Goal: Use online tool/utility: Utilize a website feature to perform a specific function

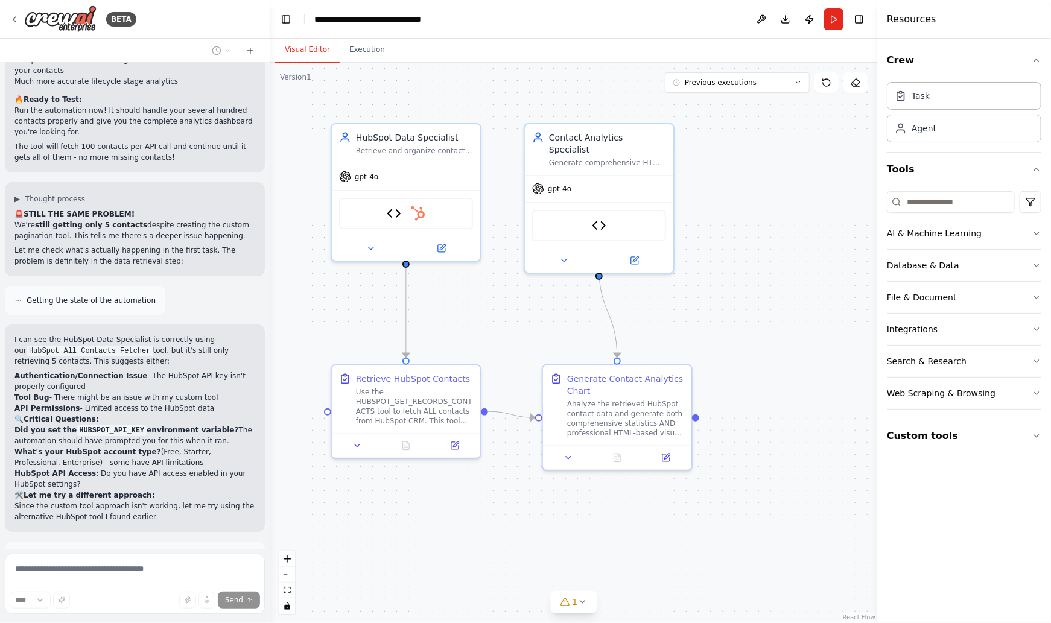
scroll to position [10431, 0]
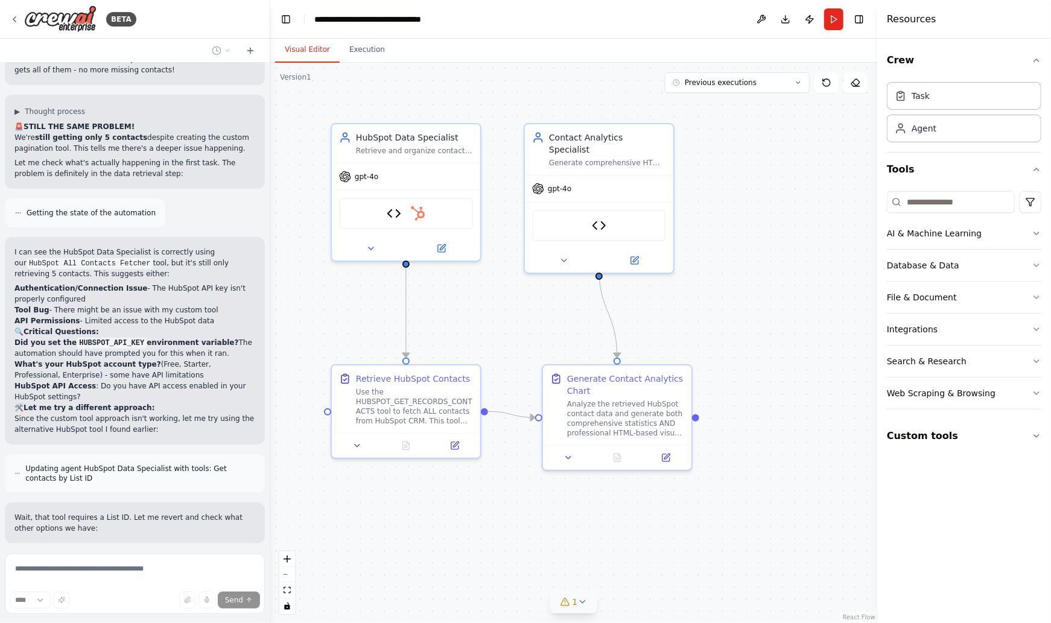
click at [576, 605] on span "1" at bounding box center [575, 602] width 5 height 12
click at [569, 598] on span "Tool HubSpot Contact Analyzer is not in use" at bounding box center [581, 601] width 158 height 10
click at [648, 573] on button at bounding box center [650, 571] width 21 height 14
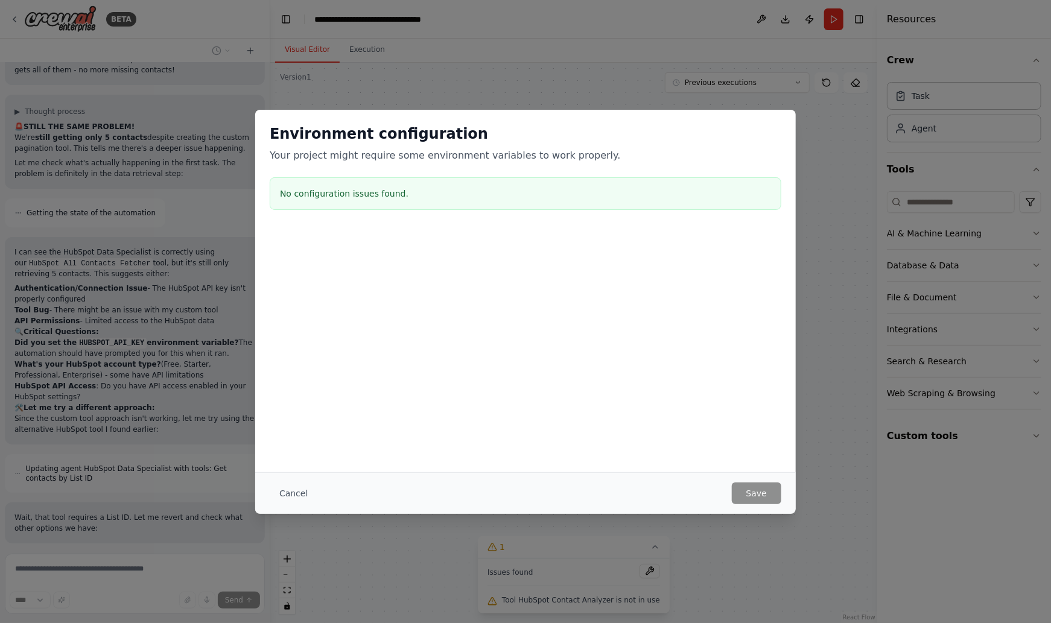
click at [282, 489] on button "Cancel" at bounding box center [294, 494] width 48 height 22
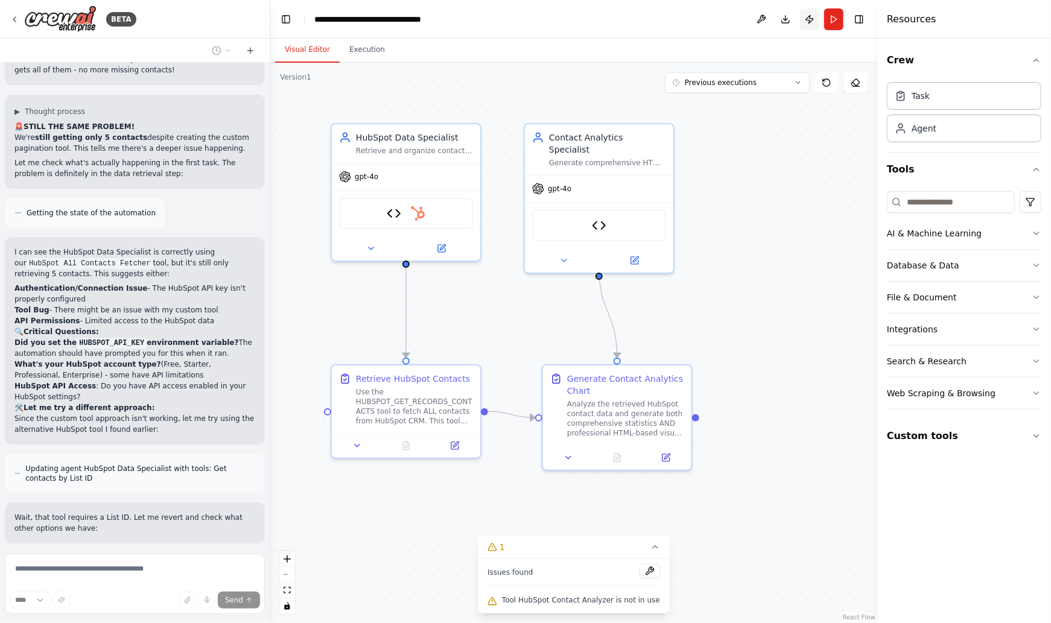
click at [809, 19] on button "Publish" at bounding box center [809, 19] width 19 height 22
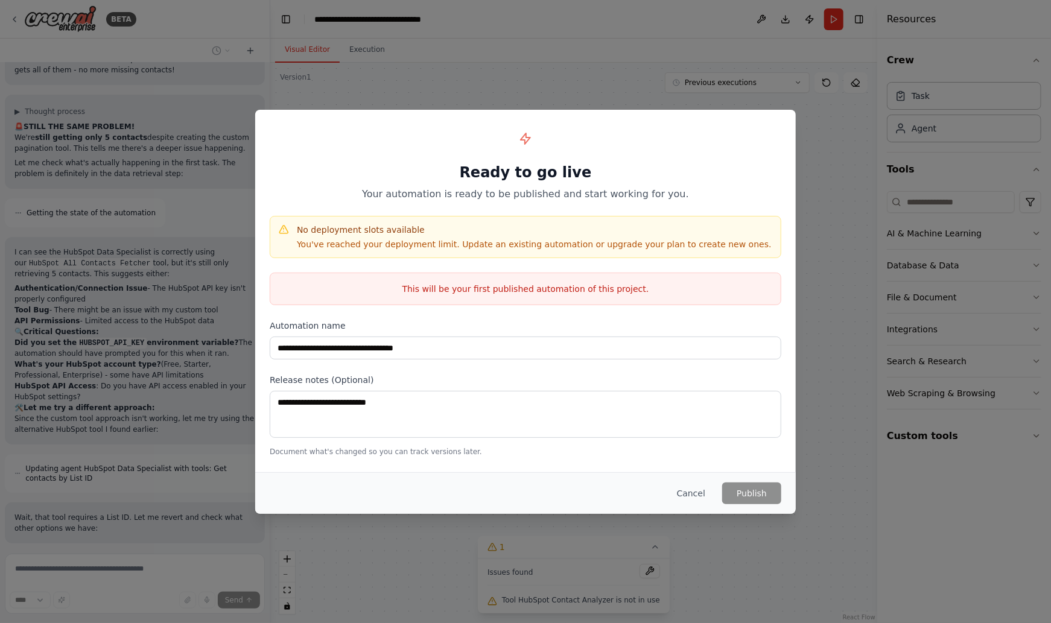
drag, startPoint x: 690, startPoint y: 494, endPoint x: 691, endPoint y: 486, distance: 7.3
click at [690, 494] on button "Cancel" at bounding box center [692, 494] width 48 height 22
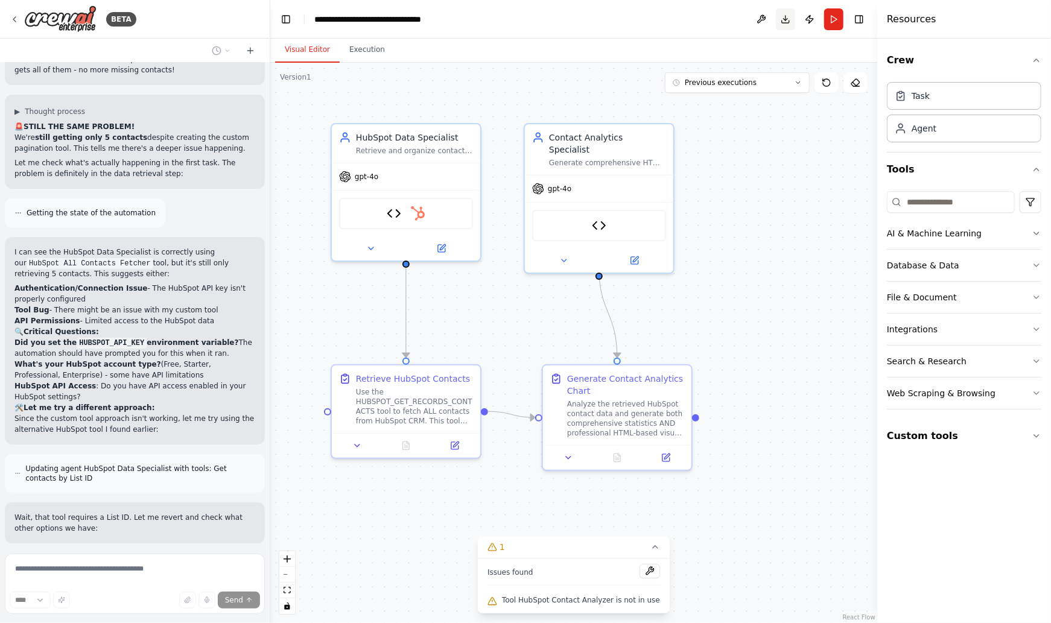
click at [786, 19] on button "Download" at bounding box center [785, 19] width 19 height 22
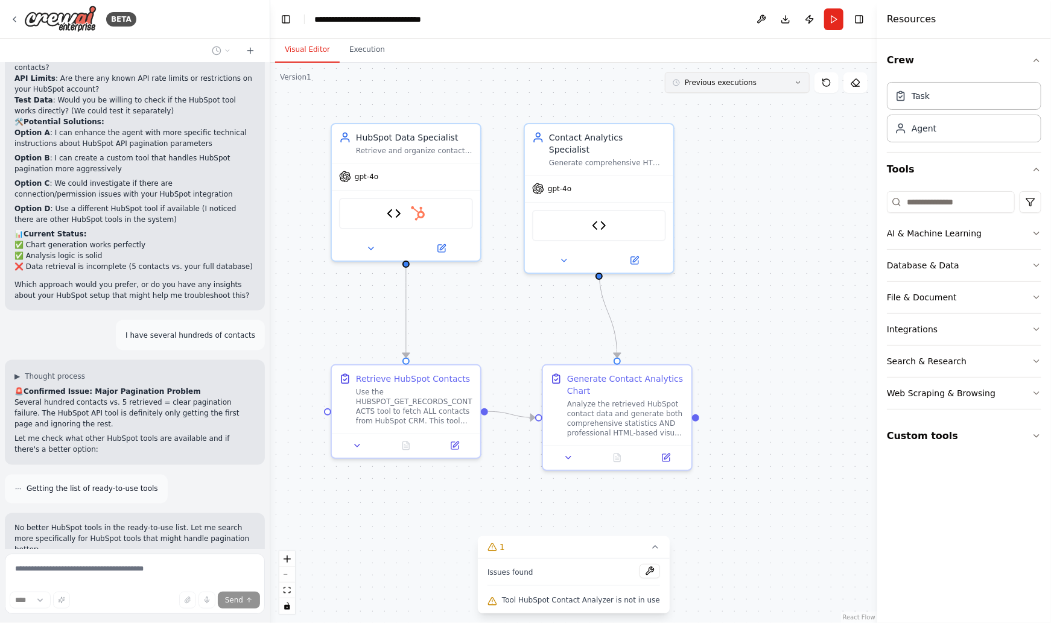
scroll to position [8927, 0]
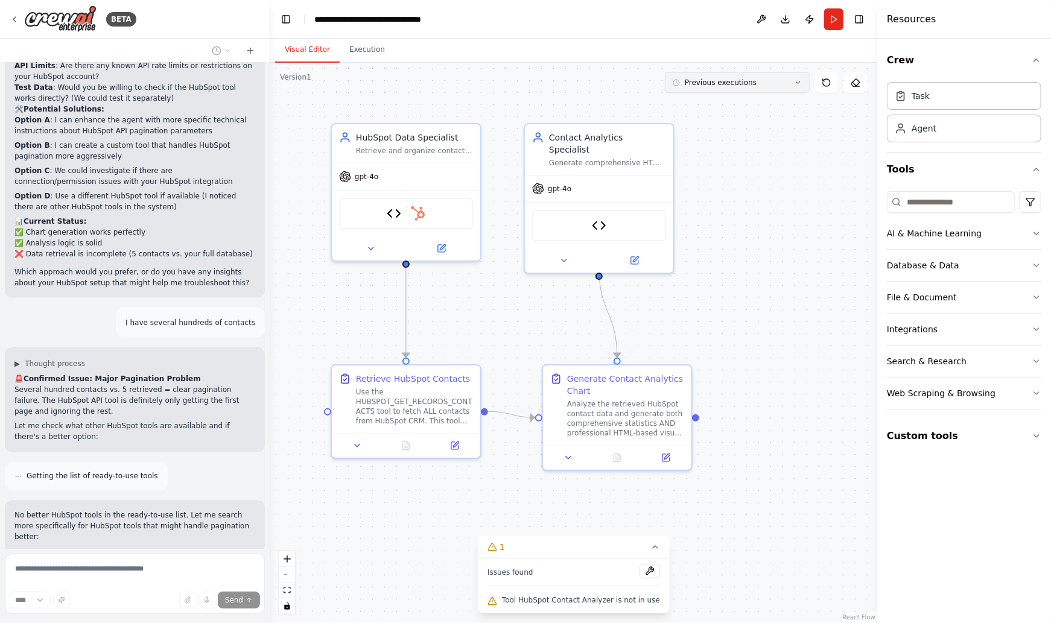
click at [800, 82] on icon at bounding box center [799, 83] width 4 height 2
click at [717, 104] on div "15h 56m ago" at bounding box center [744, 105] width 121 height 10
click at [371, 59] on button "Execution" at bounding box center [367, 49] width 55 height 25
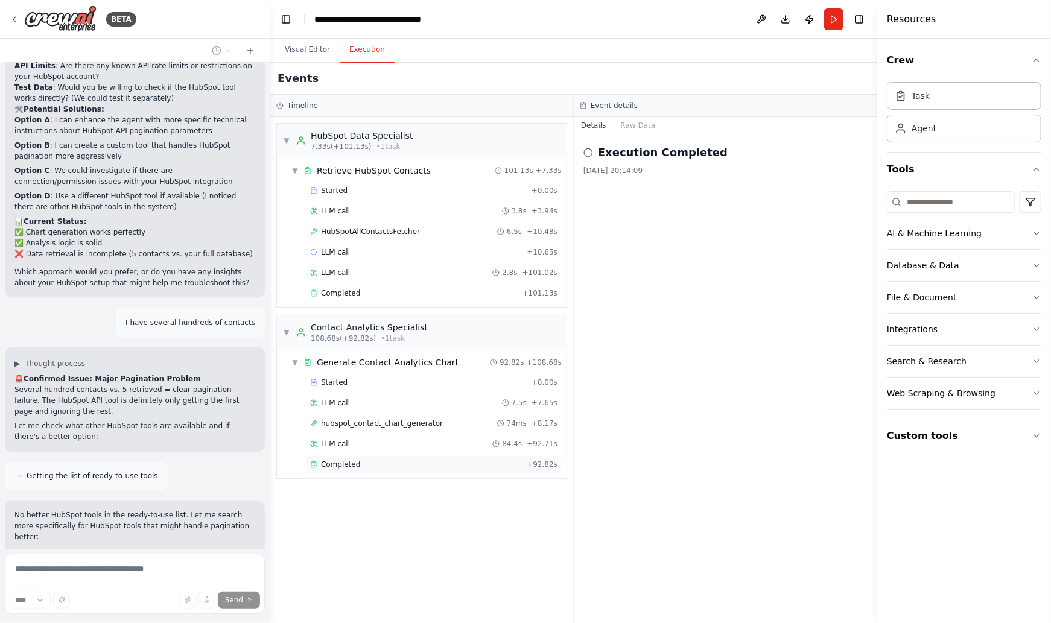
click at [348, 460] on span "Completed" at bounding box center [340, 465] width 39 height 10
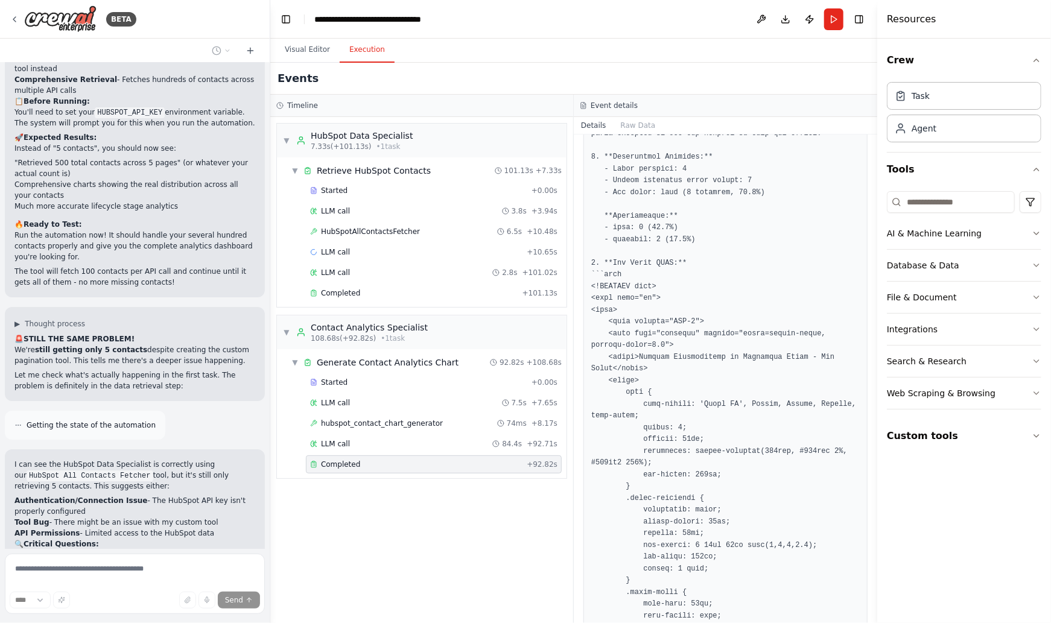
scroll to position [10431, 0]
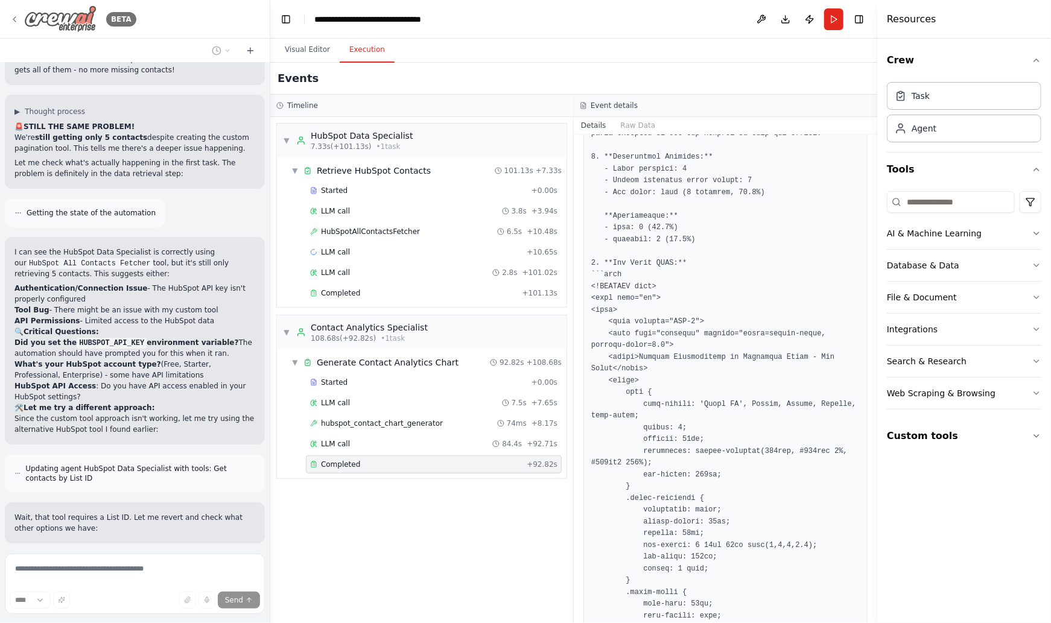
click at [18, 21] on icon at bounding box center [15, 19] width 10 height 10
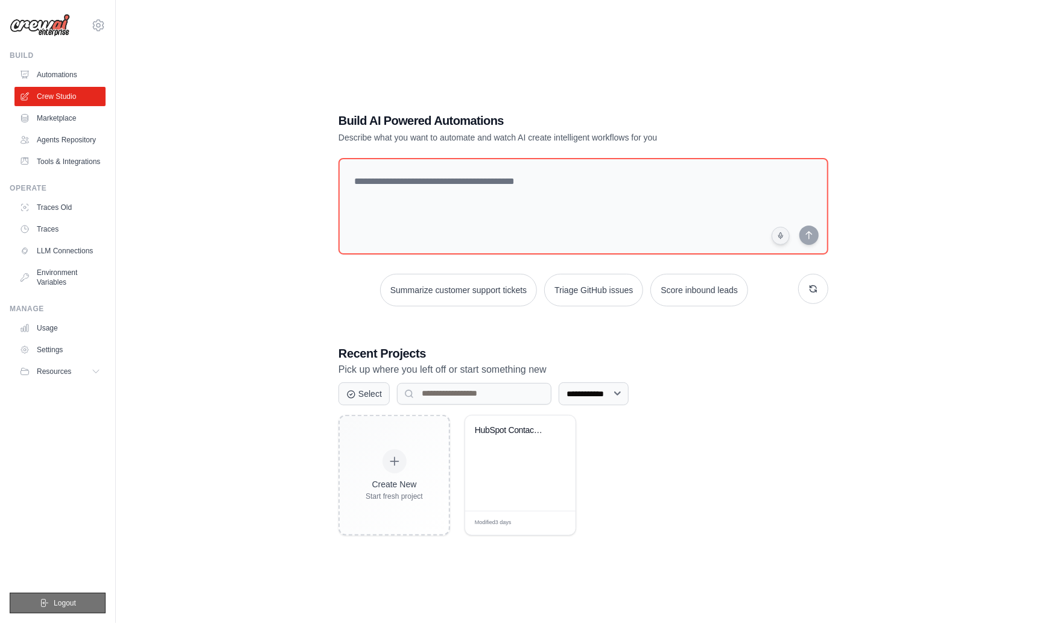
click at [78, 601] on button "Logout" at bounding box center [58, 603] width 96 height 21
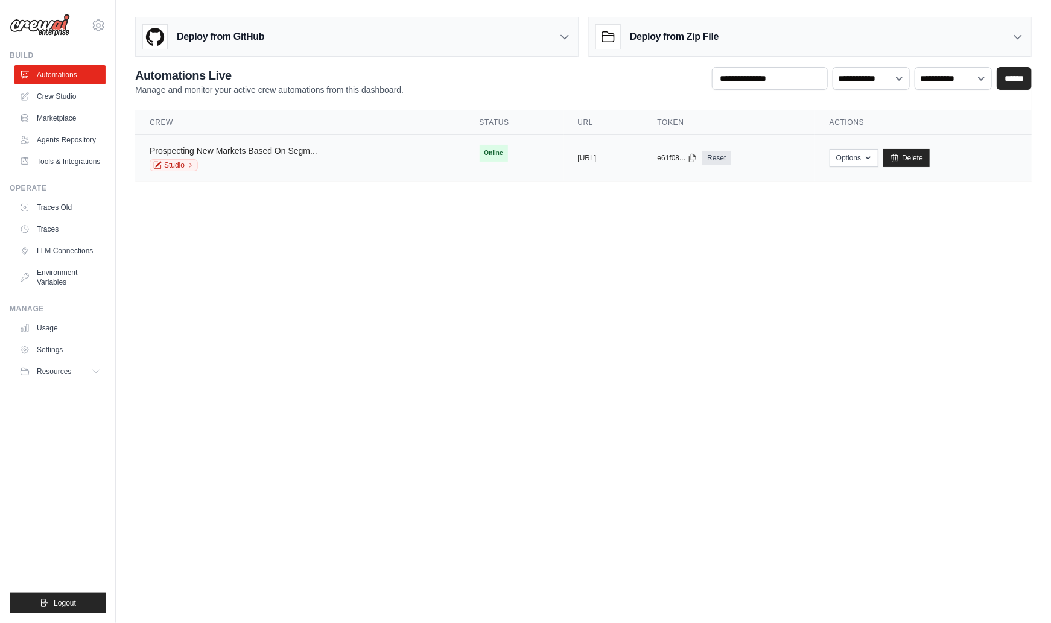
click at [206, 151] on link "Prospecting New Markets Based On Segm..." at bounding box center [234, 151] width 168 height 10
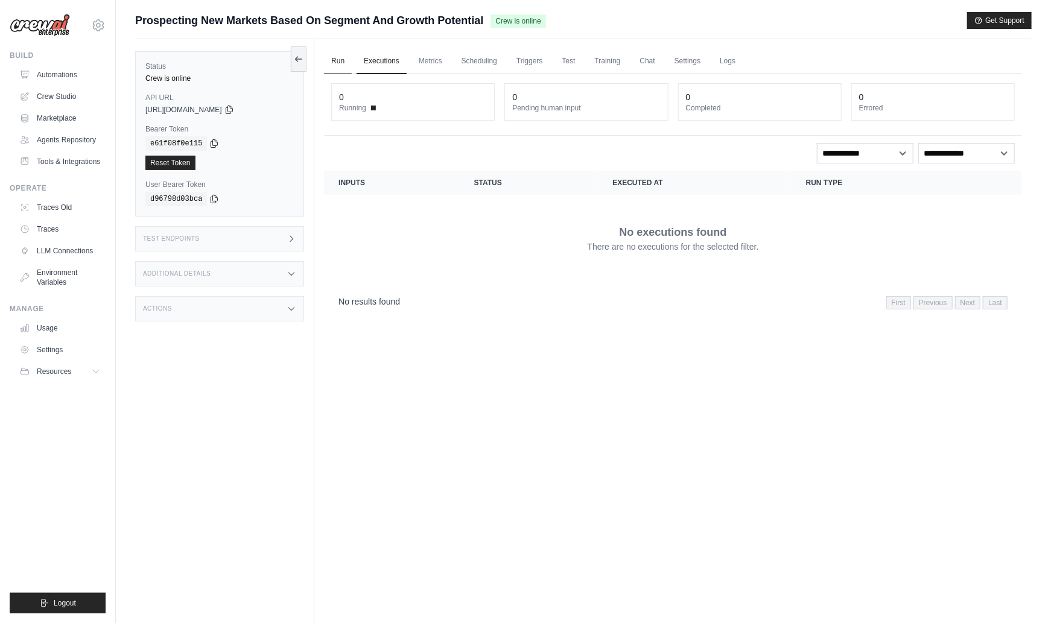
click at [343, 60] on link "Run" at bounding box center [338, 61] width 28 height 25
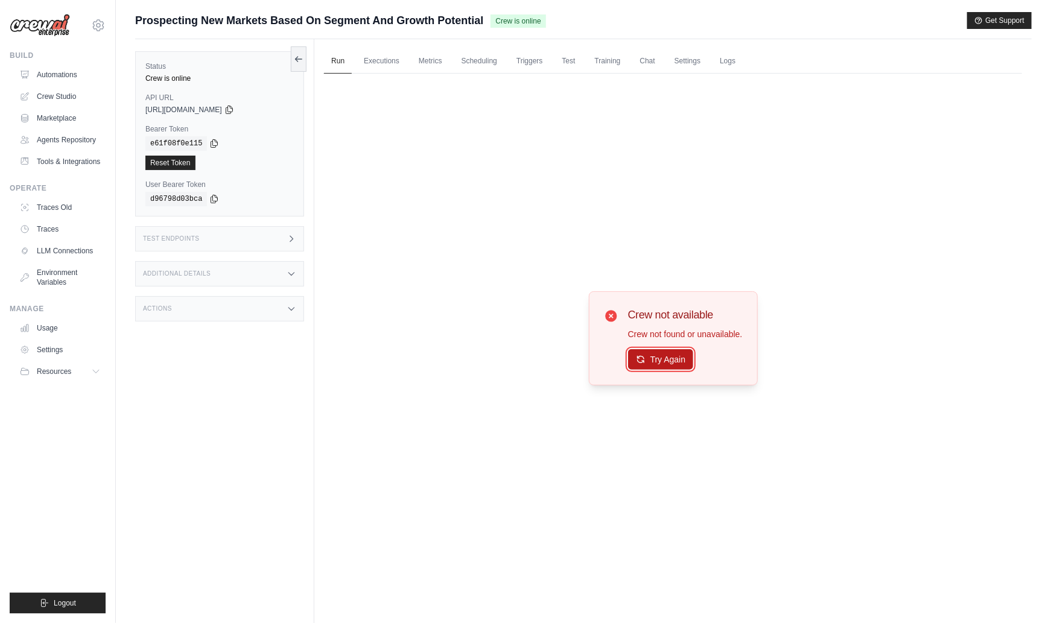
click at [662, 363] on button "Try Again" at bounding box center [661, 359] width 66 height 21
click at [45, 98] on link "Crew Studio" at bounding box center [61, 96] width 91 height 19
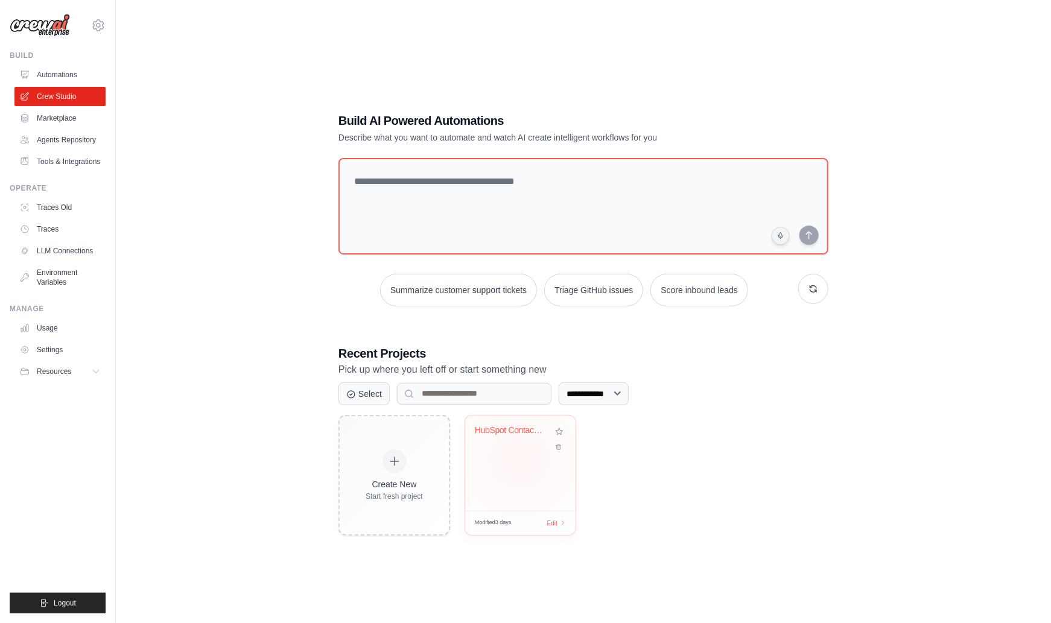
click at [520, 459] on div "HubSpot Contact Analytics Dashboard" at bounding box center [520, 463] width 110 height 95
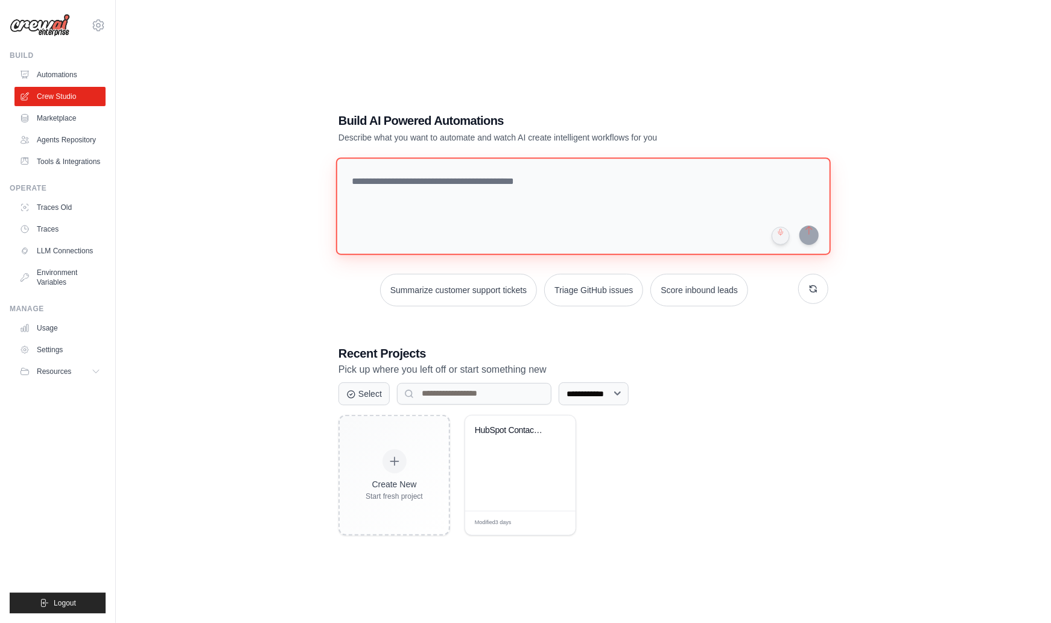
click at [431, 191] on textarea at bounding box center [583, 207] width 495 height 98
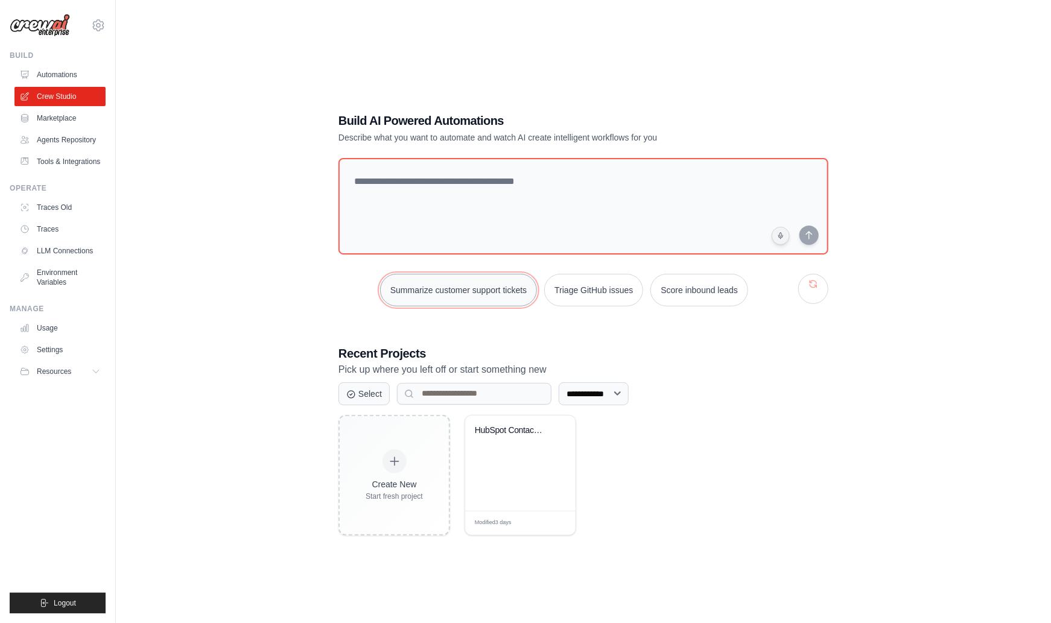
click at [480, 291] on button "Summarize customer support tickets" at bounding box center [458, 290] width 157 height 33
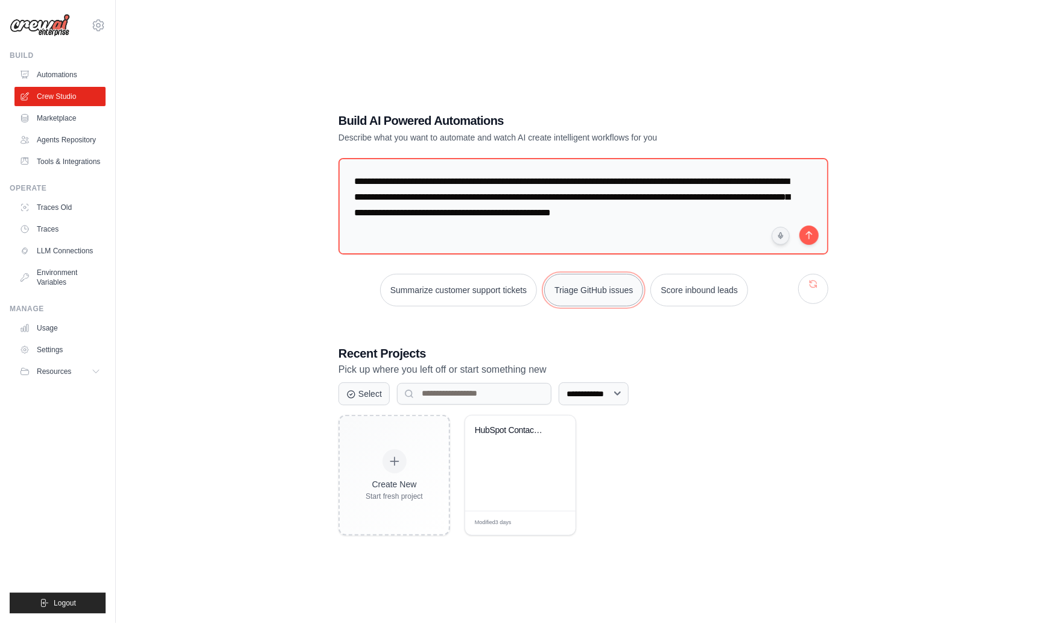
click at [613, 282] on button "Triage GitHub issues" at bounding box center [593, 290] width 99 height 33
click at [819, 284] on button "button" at bounding box center [814, 289] width 30 height 30
click at [605, 294] on button "Process invoices automatically" at bounding box center [594, 290] width 136 height 33
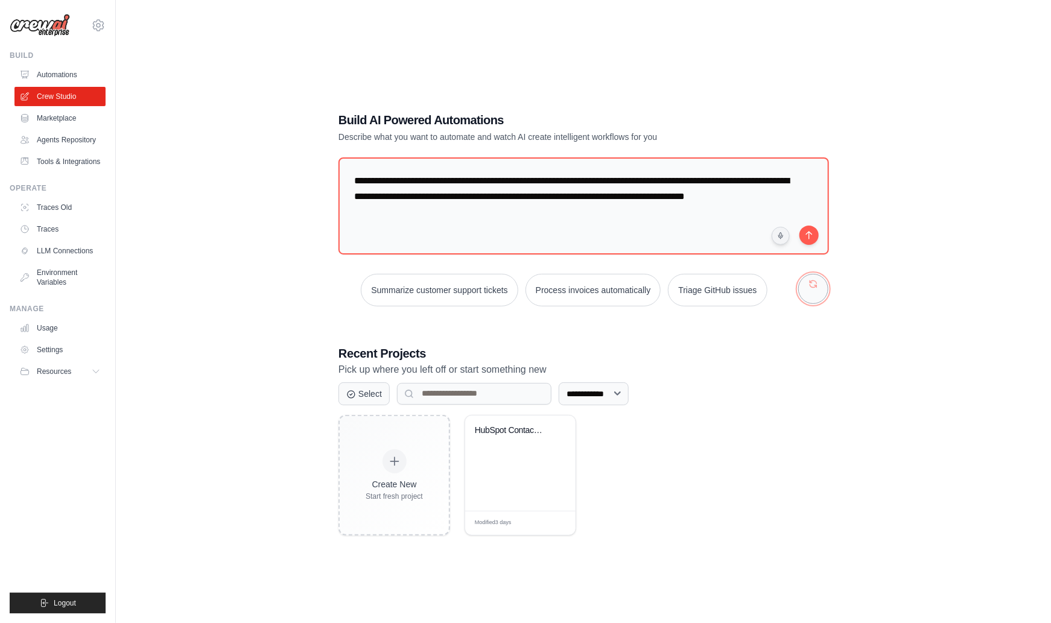
click at [811, 284] on button "button" at bounding box center [814, 289] width 30 height 30
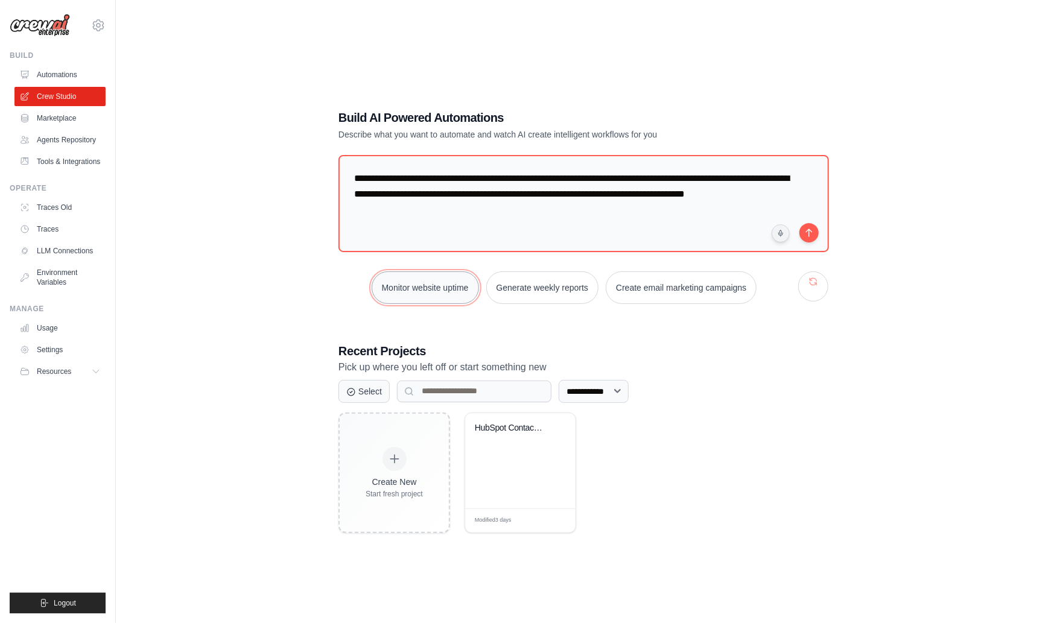
click at [443, 285] on button "Monitor website uptime" at bounding box center [425, 288] width 107 height 33
click at [683, 287] on button "Create email marketing campaigns" at bounding box center [681, 288] width 151 height 33
click at [811, 233] on button "submit" at bounding box center [809, 232] width 19 height 19
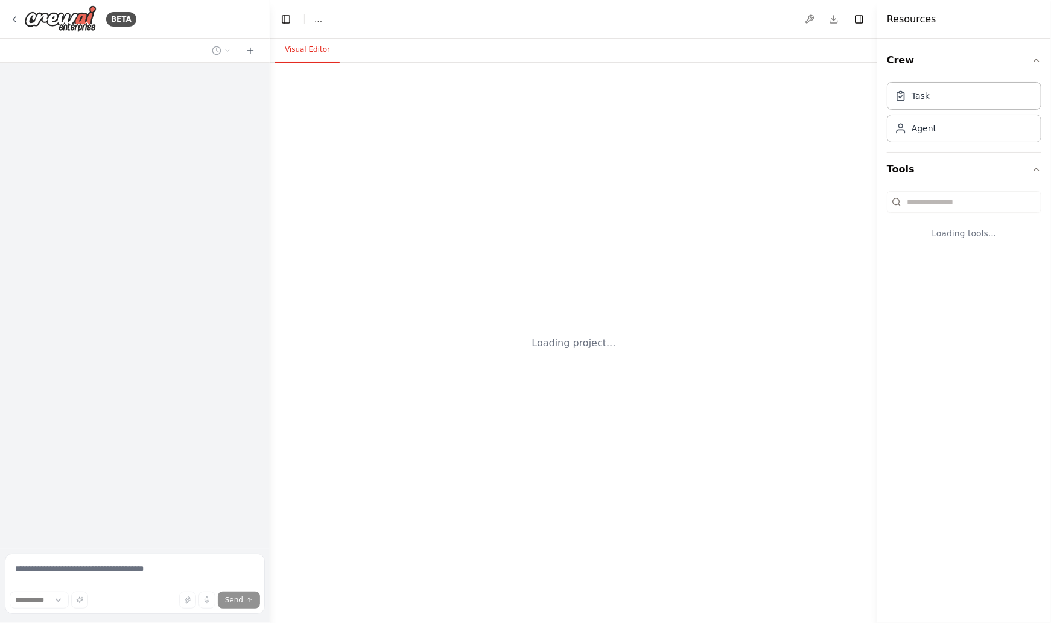
select select "****"
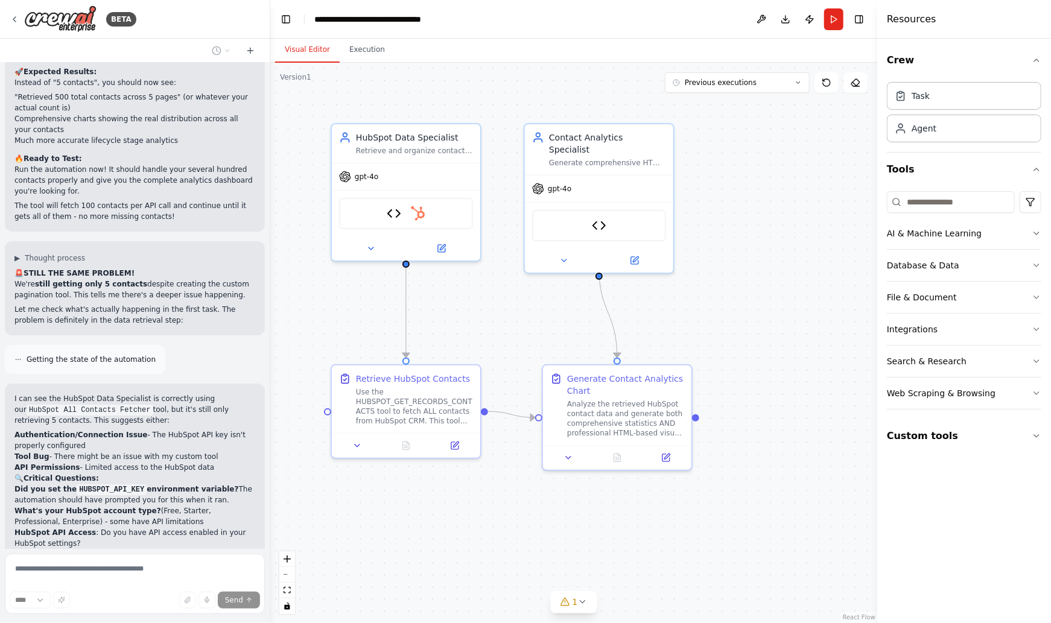
scroll to position [10431, 0]
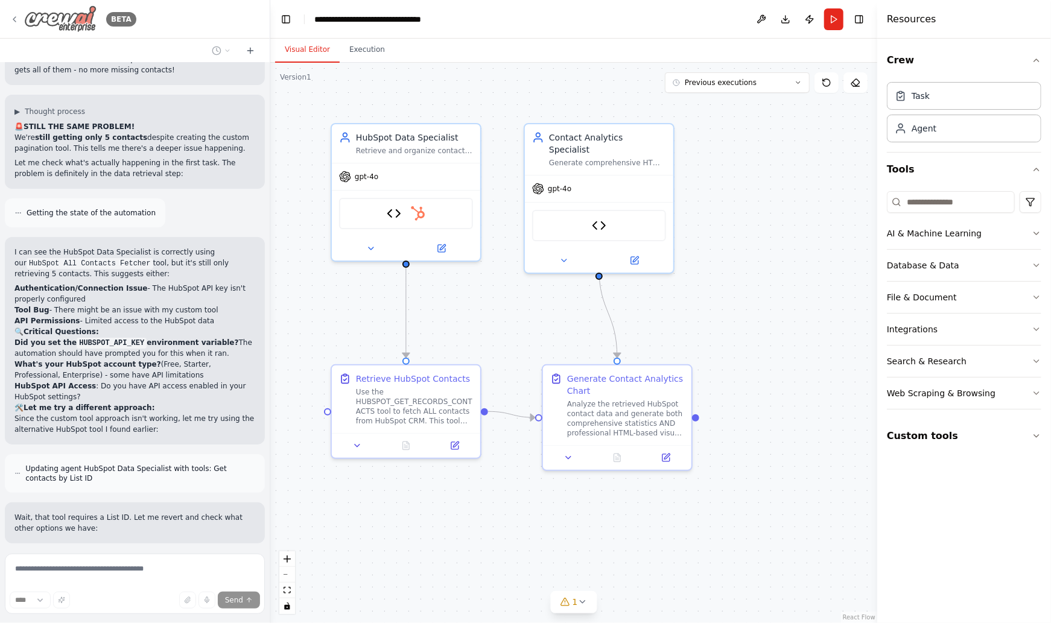
click at [15, 17] on icon at bounding box center [14, 19] width 2 height 5
